Goal: Check status

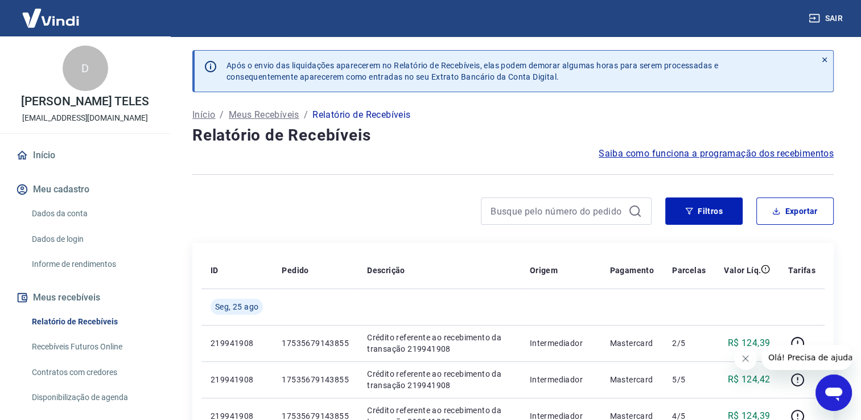
click at [51, 155] on link "Início" at bounding box center [85, 155] width 143 height 25
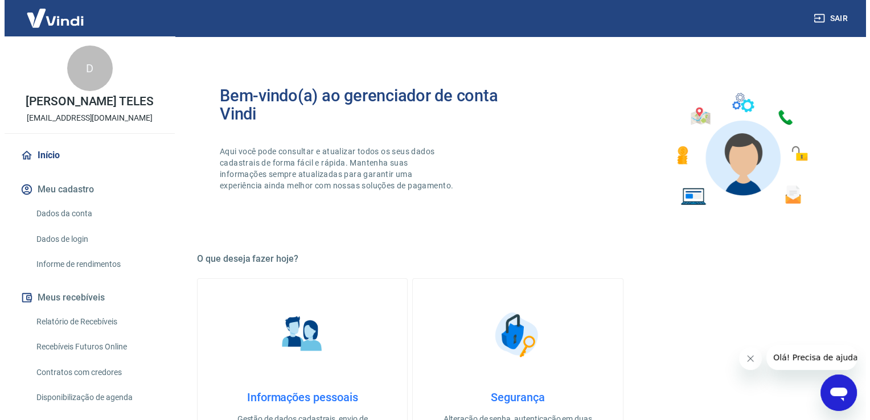
scroll to position [57, 0]
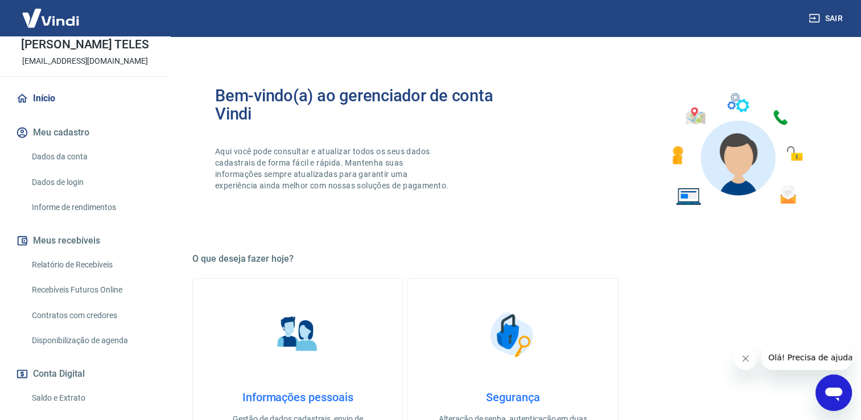
click at [80, 258] on link "Relatório de Recebíveis" at bounding box center [91, 264] width 129 height 23
